Goal: Task Accomplishment & Management: Manage account settings

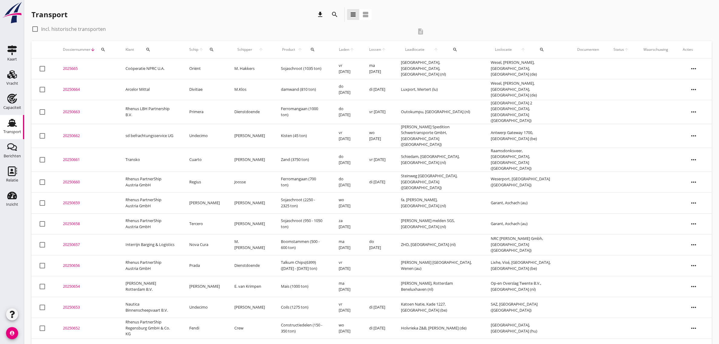
scroll to position [224, 0]
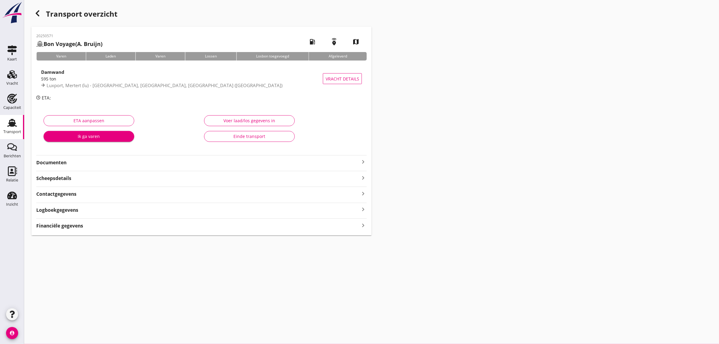
click at [268, 136] on div "Einde transport" at bounding box center [249, 136] width 80 height 6
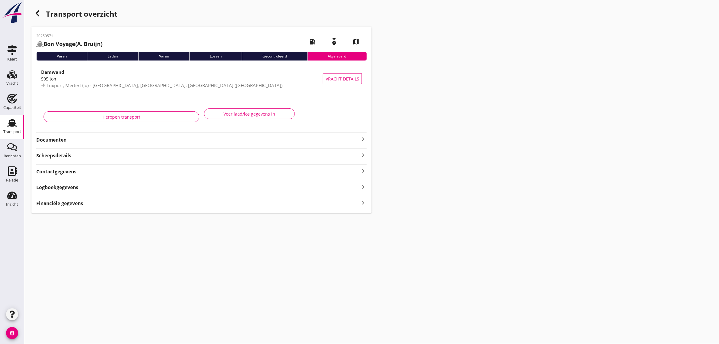
click at [40, 14] on icon "button" at bounding box center [37, 13] width 7 height 7
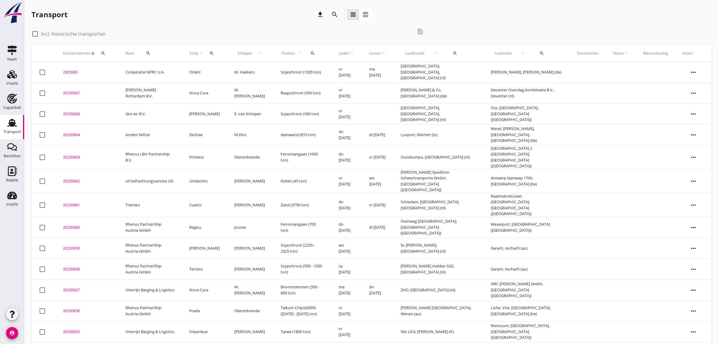
click at [438, 11] on div "Transport download search view_headline view_agenda" at bounding box center [371, 15] width 680 height 17
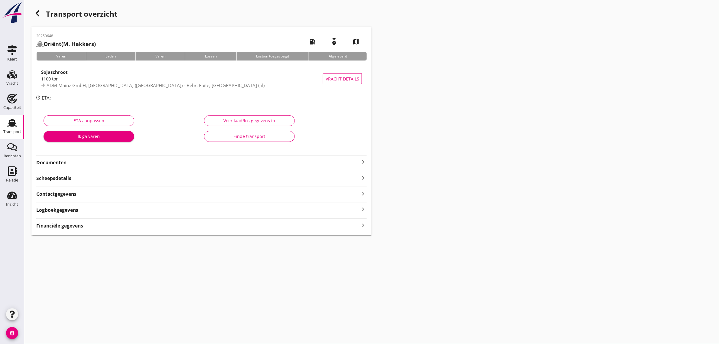
click at [272, 135] on div "Einde transport" at bounding box center [249, 136] width 80 height 6
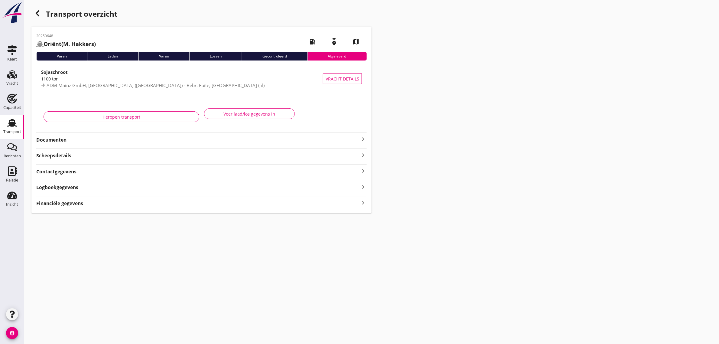
click at [37, 16] on icon "button" at bounding box center [37, 13] width 7 height 7
